Goal: Task Accomplishment & Management: Manage account settings

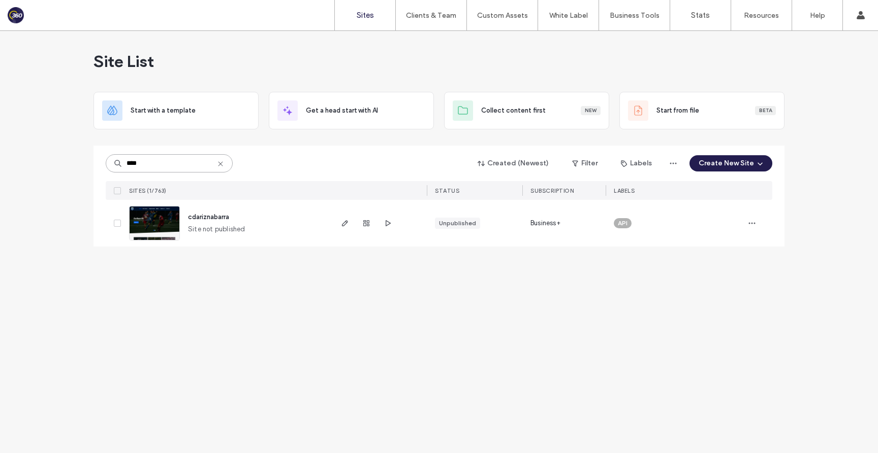
type input "****"
click at [222, 219] on span "cdariznabarra" at bounding box center [208, 217] width 41 height 8
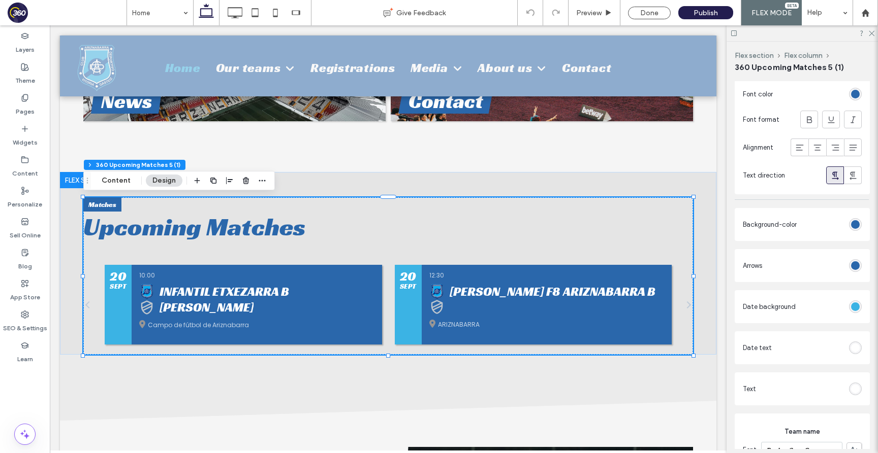
scroll to position [258, 0]
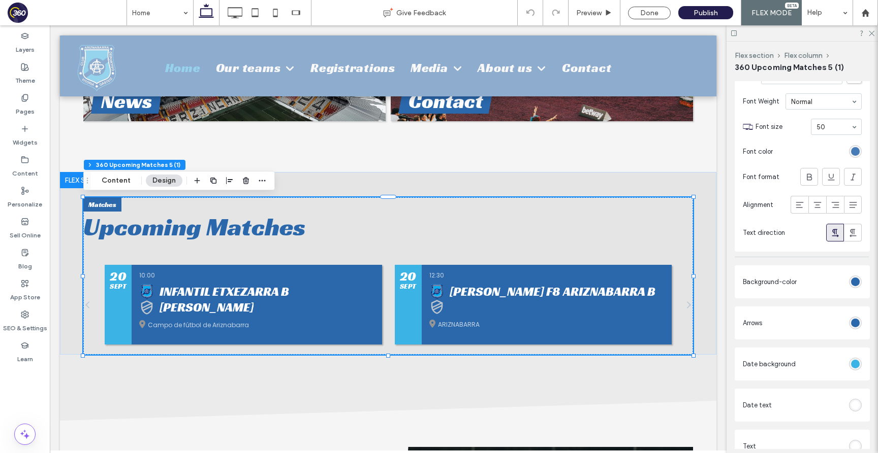
click at [857, 150] on div "rgb(42, 103, 171)" at bounding box center [855, 151] width 9 height 9
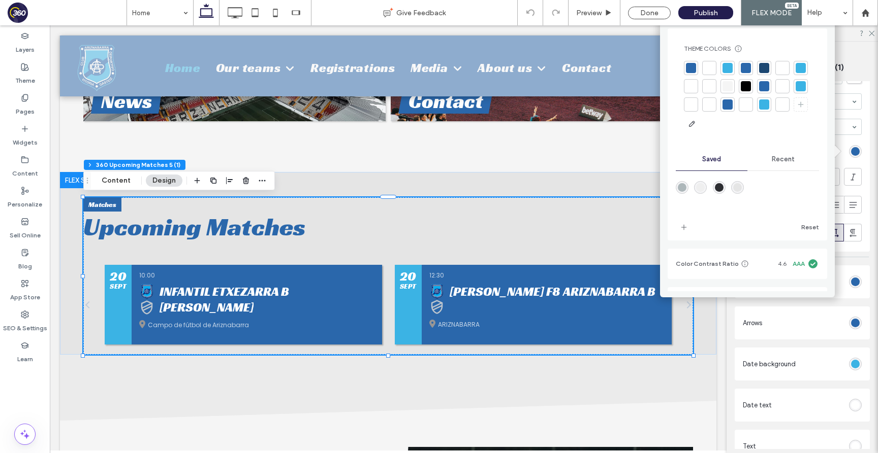
click at [751, 89] on div at bounding box center [745, 86] width 10 height 10
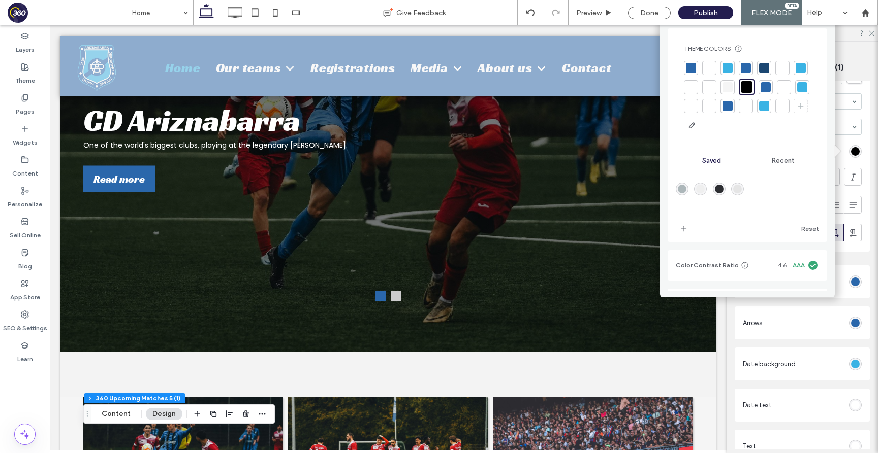
scroll to position [0, 0]
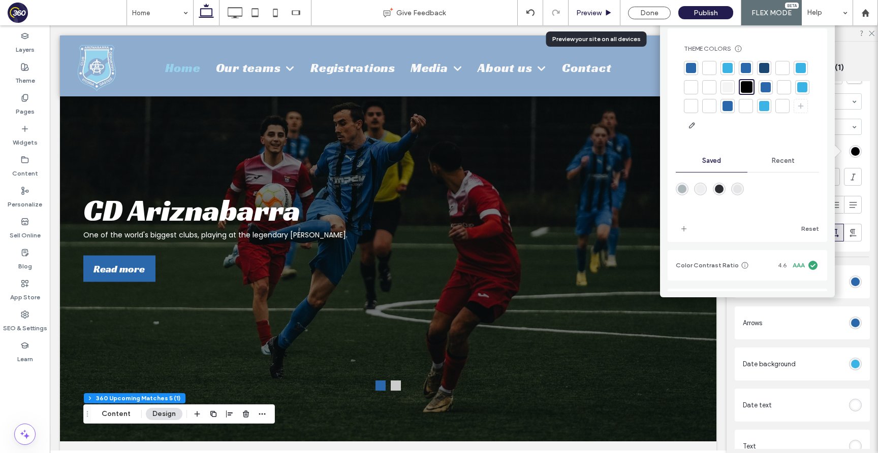
click at [594, 10] on span "Preview" at bounding box center [588, 13] width 25 height 9
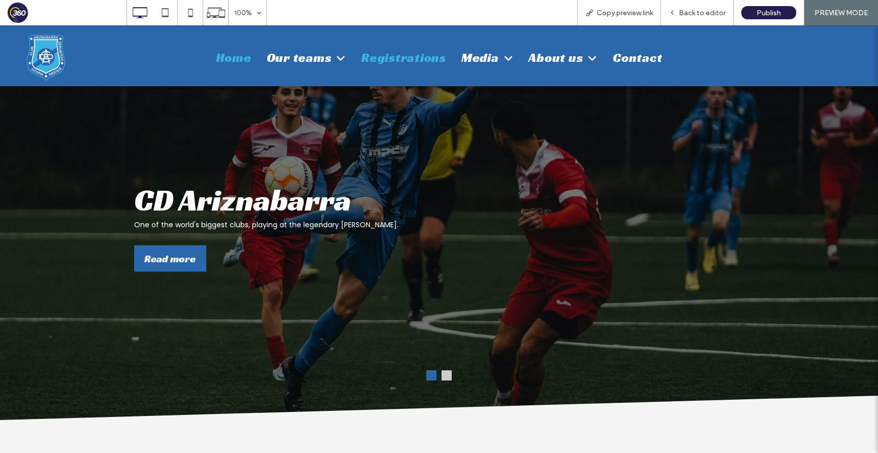
click at [417, 61] on span "Registrations" at bounding box center [403, 58] width 85 height 16
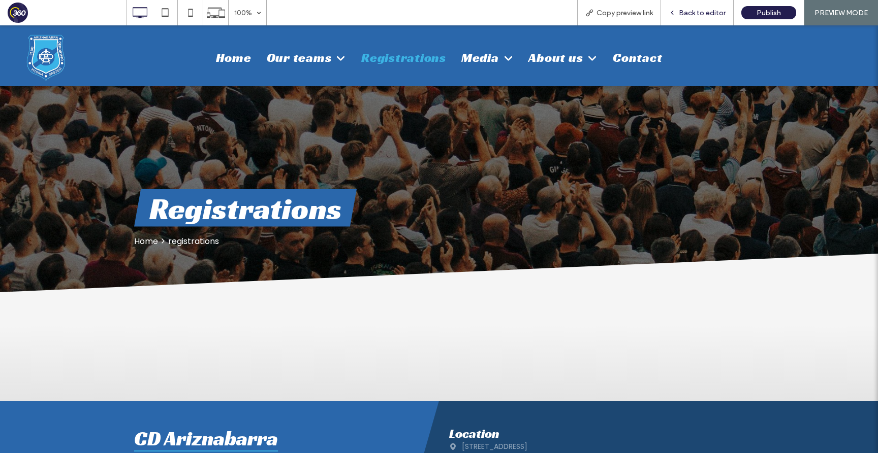
click at [687, 7] on div "Back to editor" at bounding box center [697, 12] width 73 height 25
click at [692, 14] on span "Back to editor" at bounding box center [701, 13] width 47 height 9
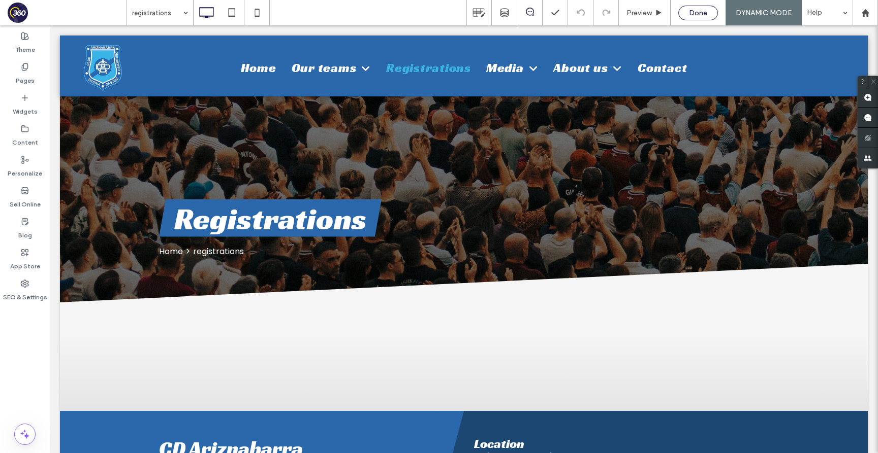
click at [693, 13] on span "Done" at bounding box center [698, 13] width 18 height 9
click at [527, 16] on div at bounding box center [439, 226] width 878 height 453
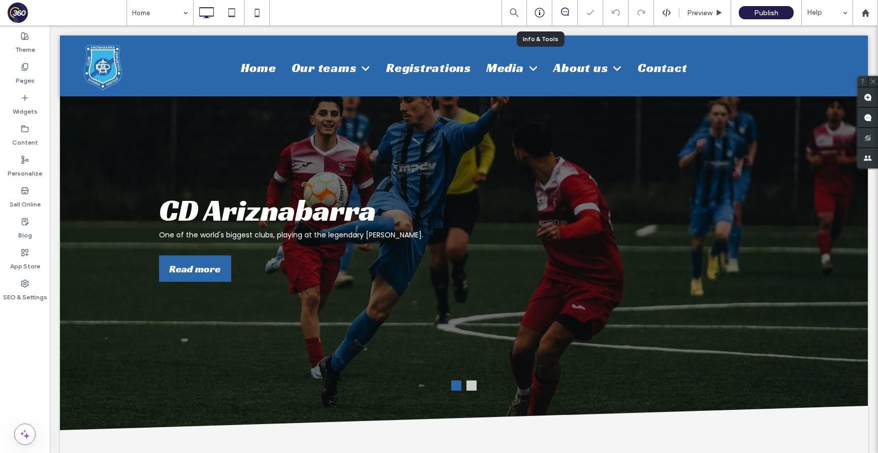
click at [540, 16] on icon at bounding box center [539, 13] width 10 height 10
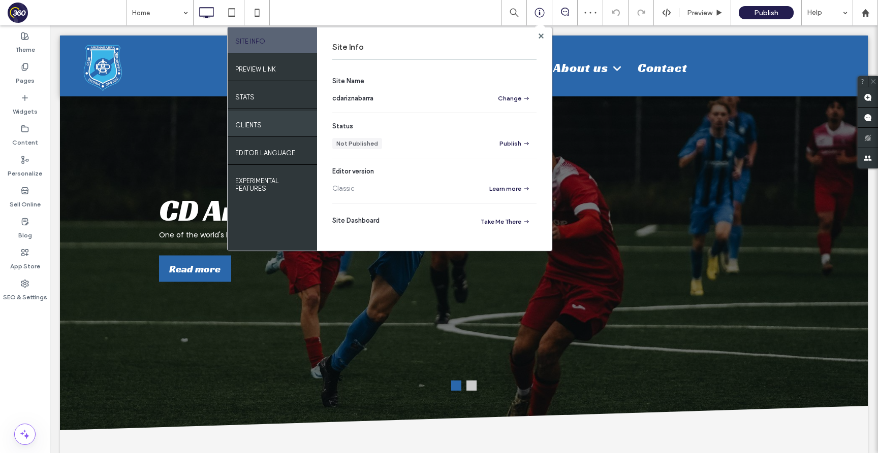
click at [275, 120] on div "Clients" at bounding box center [272, 123] width 89 height 25
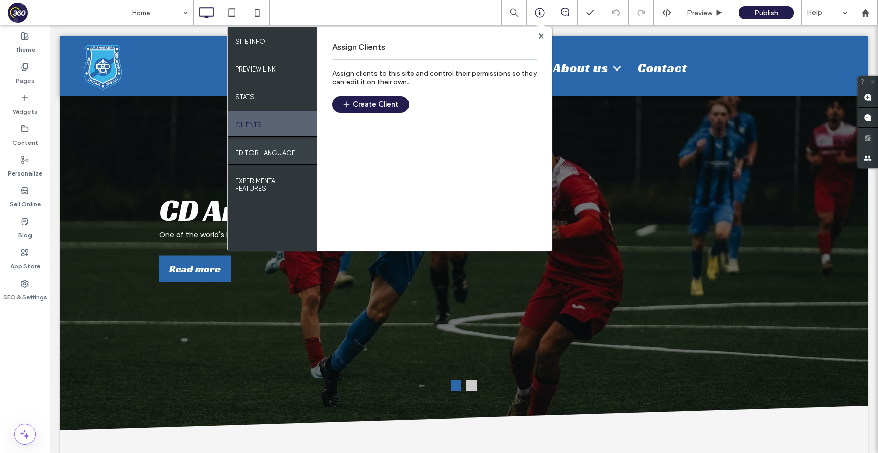
click at [288, 157] on label "EDITOR LANGUAGE" at bounding box center [265, 150] width 60 height 13
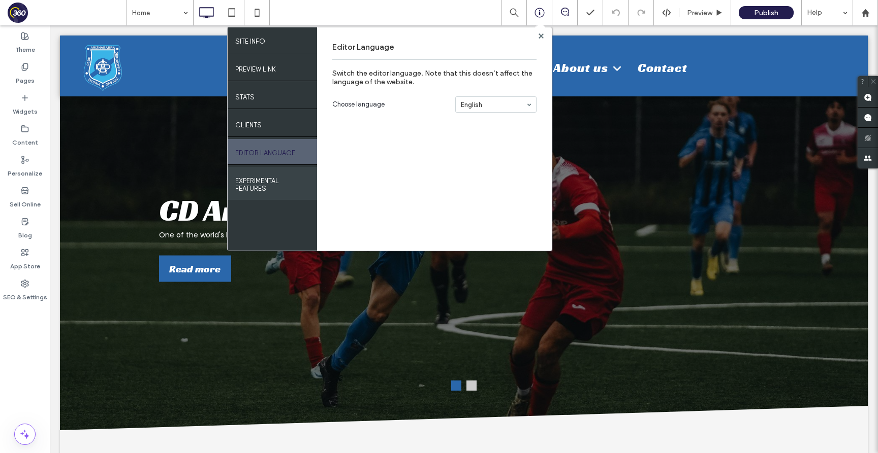
click at [254, 187] on label "EXPERIMENTAL FEATURES" at bounding box center [272, 182] width 74 height 20
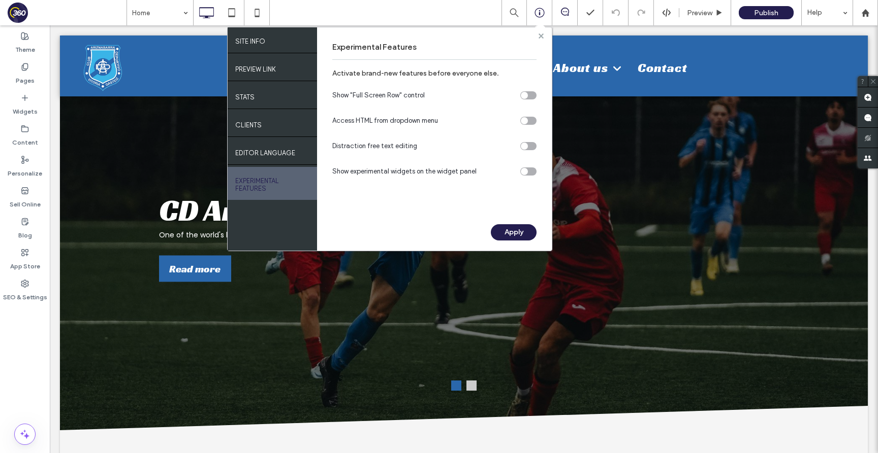
click at [539, 34] on use at bounding box center [540, 35] width 5 height 5
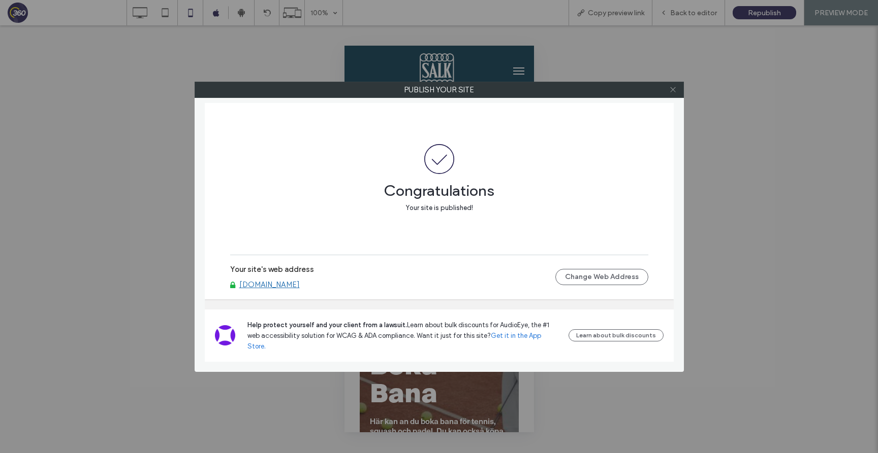
click at [670, 89] on icon at bounding box center [673, 90] width 8 height 8
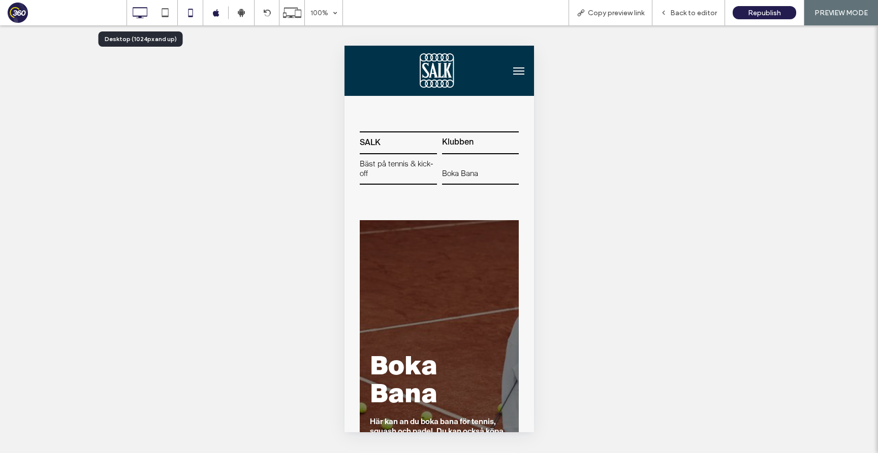
click at [138, 12] on icon at bounding box center [139, 13] width 20 height 20
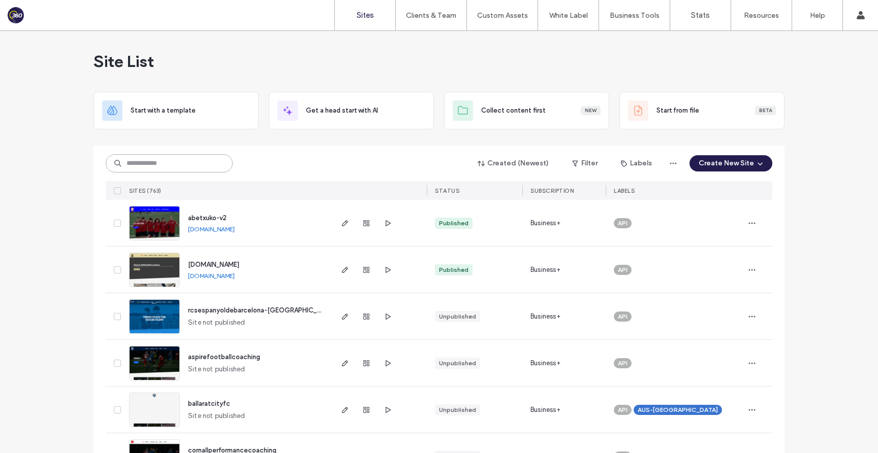
click at [177, 168] on input at bounding box center [169, 163] width 127 height 18
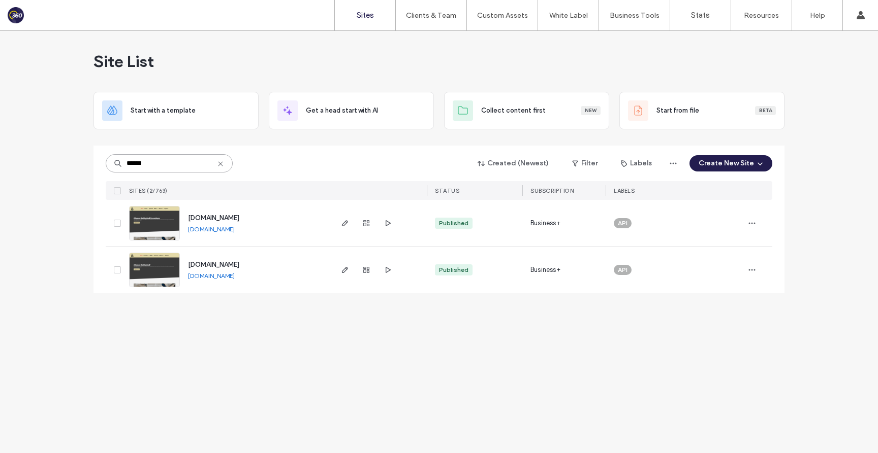
type input "******"
click at [230, 278] on link "[DOMAIN_NAME]" at bounding box center [211, 276] width 47 height 8
click at [239, 264] on span "[DOMAIN_NAME]" at bounding box center [213, 265] width 51 height 8
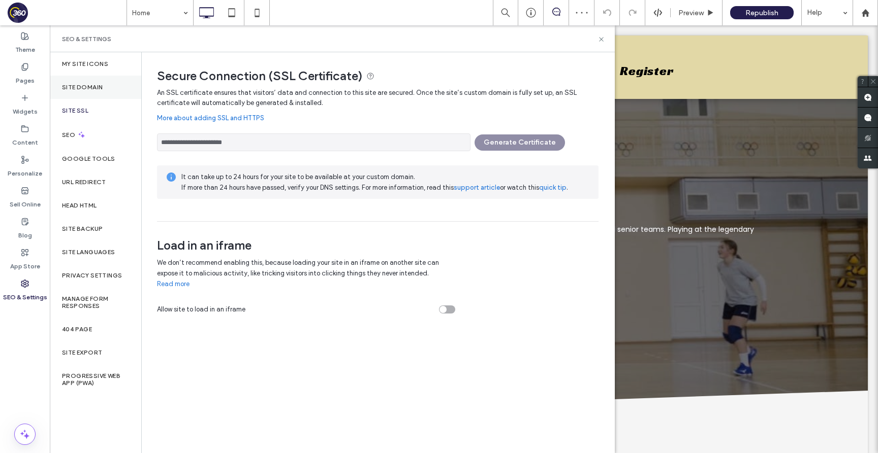
click at [92, 82] on div "Site Domain" at bounding box center [95, 87] width 91 height 23
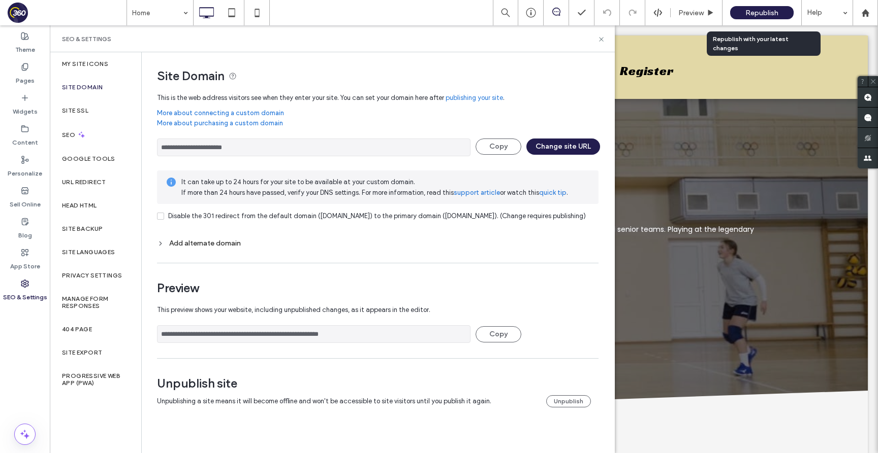
click at [754, 10] on span "Republish" at bounding box center [761, 13] width 33 height 9
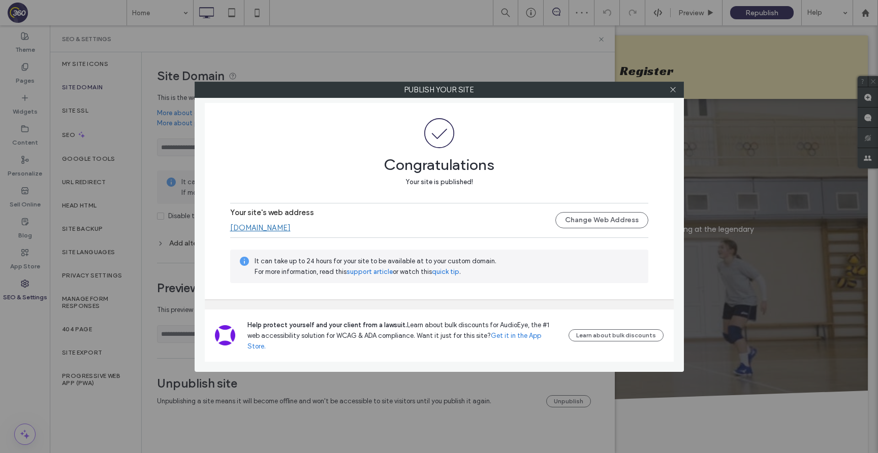
click at [290, 232] on link "[DOMAIN_NAME]" at bounding box center [260, 227] width 60 height 9
click at [670, 89] on icon at bounding box center [673, 90] width 8 height 8
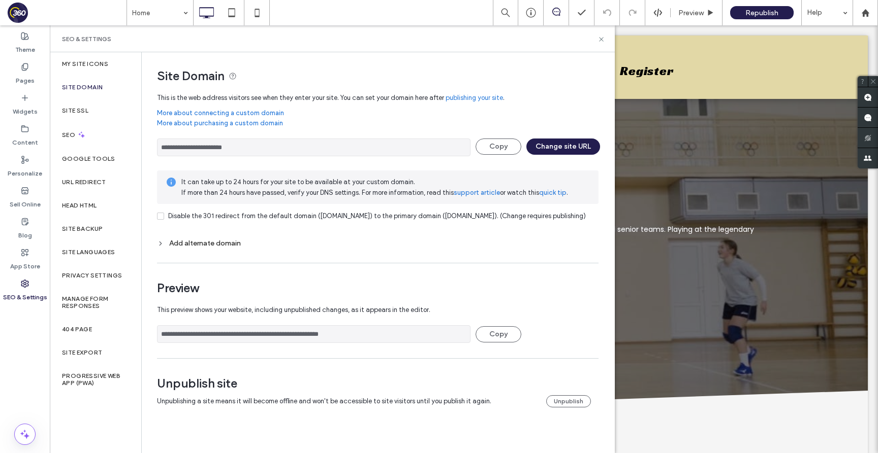
click at [102, 91] on div "Site Domain" at bounding box center [95, 87] width 91 height 23
click at [89, 107] on div "Site SSL" at bounding box center [95, 110] width 91 height 23
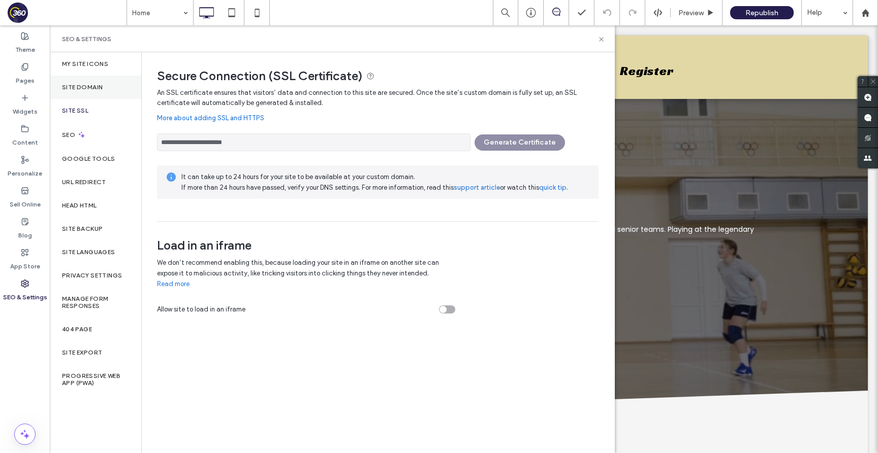
click at [70, 84] on label "Site Domain" at bounding box center [82, 87] width 41 height 7
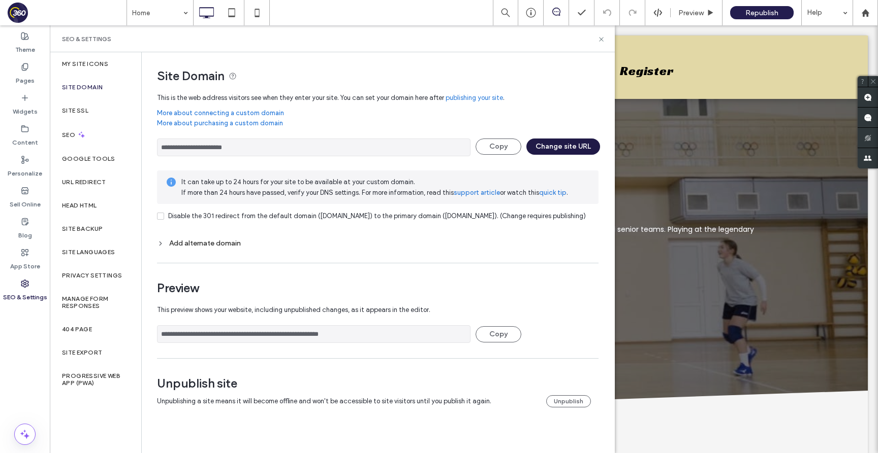
click at [547, 144] on button "Change site URL" at bounding box center [563, 147] width 74 height 16
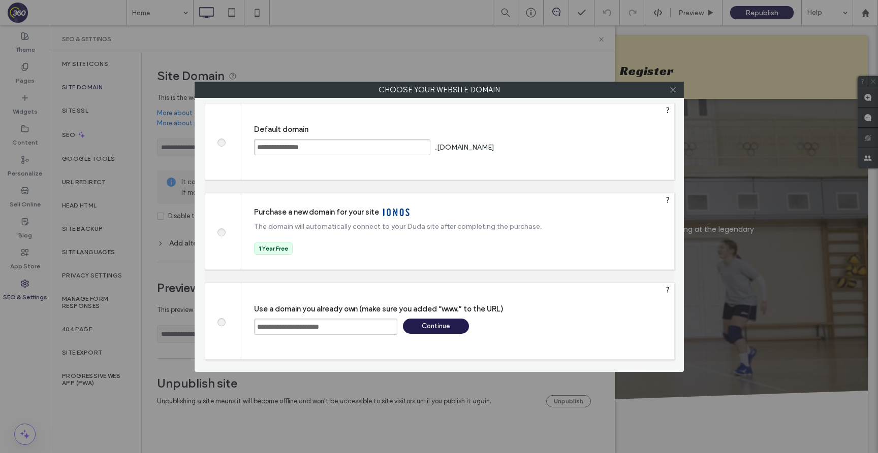
click at [438, 333] on div "Continue" at bounding box center [436, 326] width 66 height 15
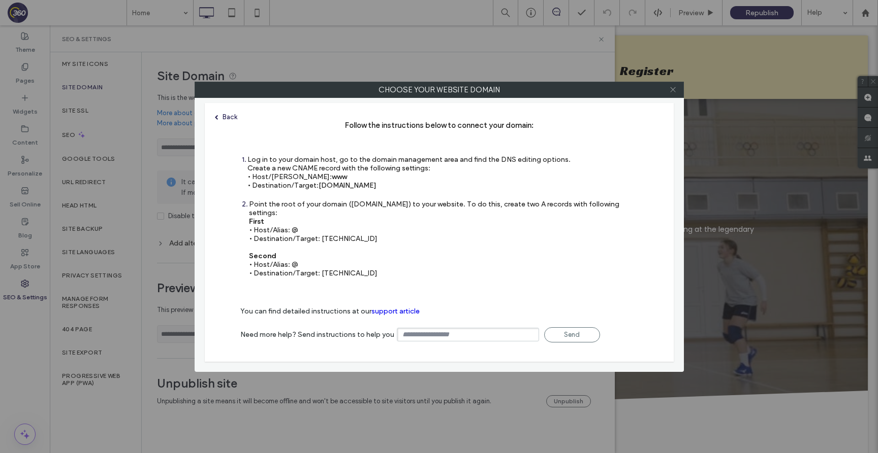
click at [674, 93] on icon at bounding box center [673, 90] width 8 height 8
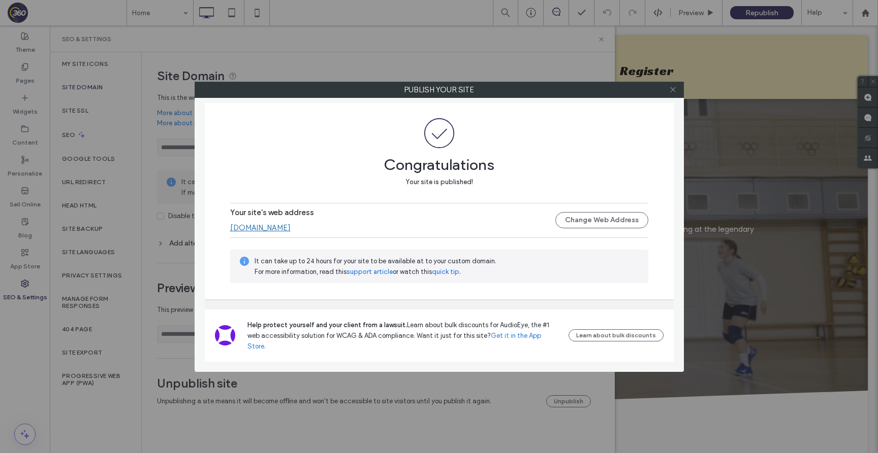
click at [669, 86] on icon at bounding box center [673, 90] width 8 height 8
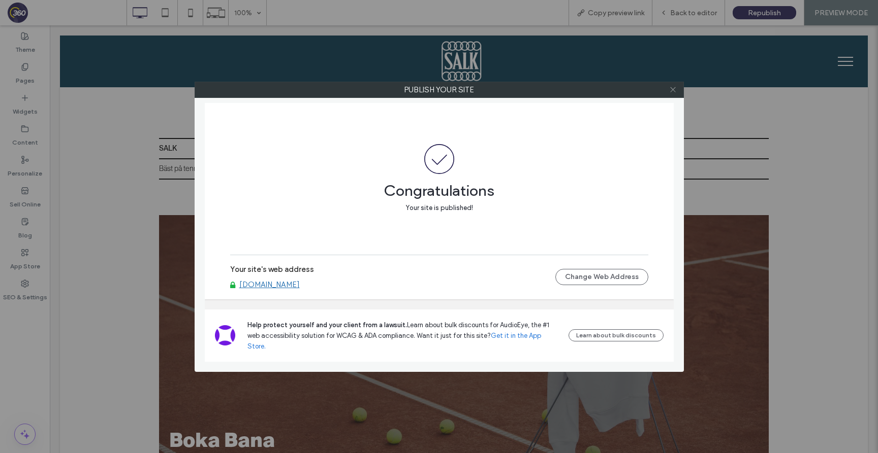
click at [673, 90] on use at bounding box center [672, 89] width 5 height 5
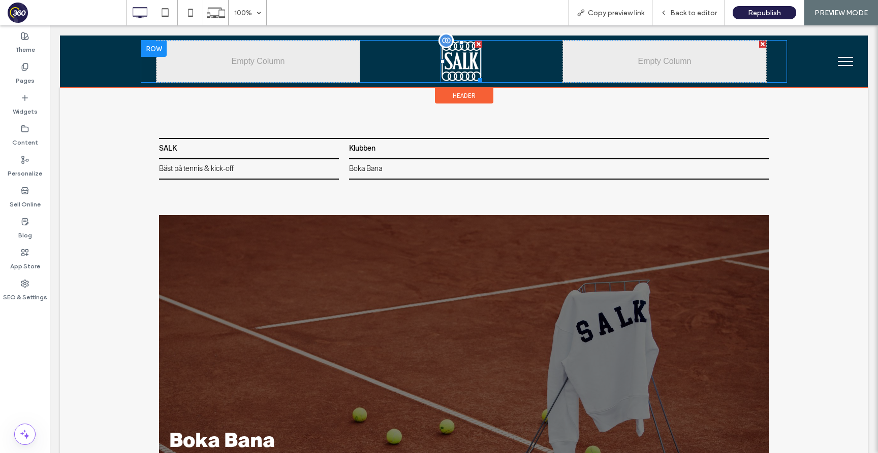
click at [459, 63] on img at bounding box center [461, 62] width 42 height 42
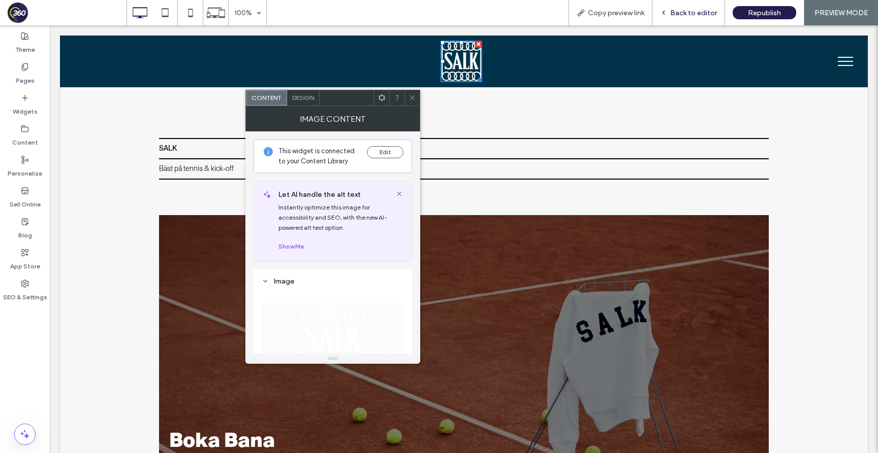
click at [701, 16] on span "Back to editor" at bounding box center [693, 13] width 47 height 9
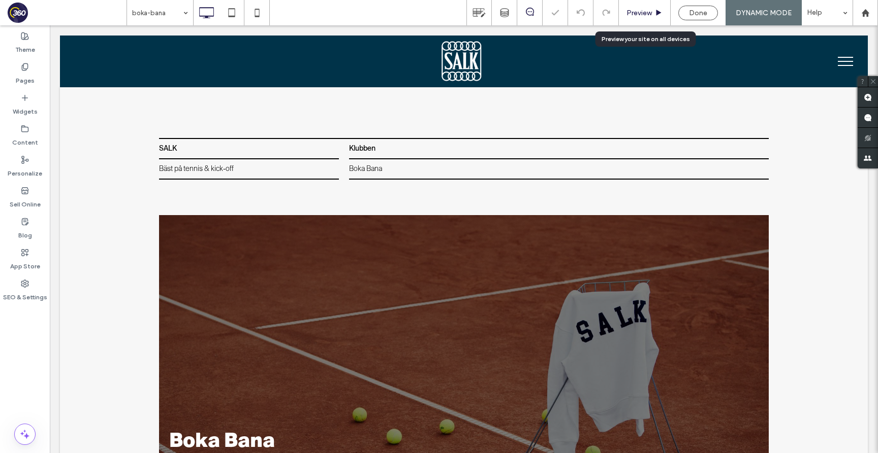
drag, startPoint x: 631, startPoint y: 9, endPoint x: 505, endPoint y: 21, distance: 126.5
click at [631, 9] on span "Preview" at bounding box center [638, 13] width 25 height 9
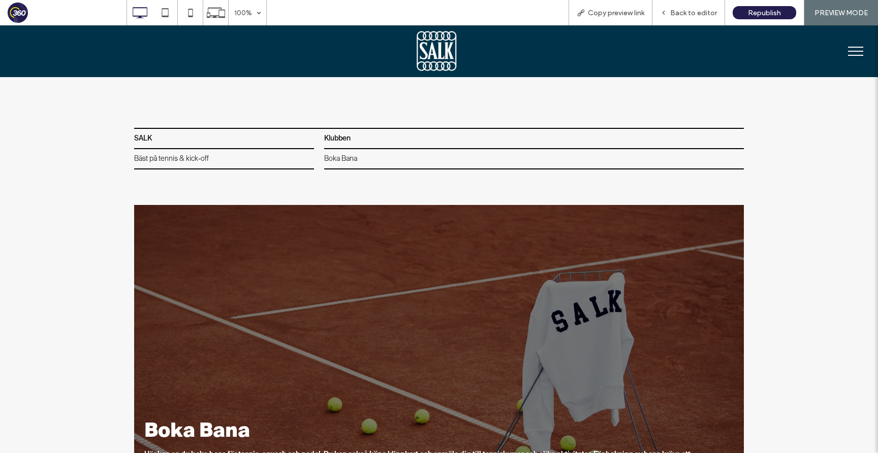
click at [424, 63] on img at bounding box center [436, 51] width 42 height 42
